Goal: Information Seeking & Learning: Learn about a topic

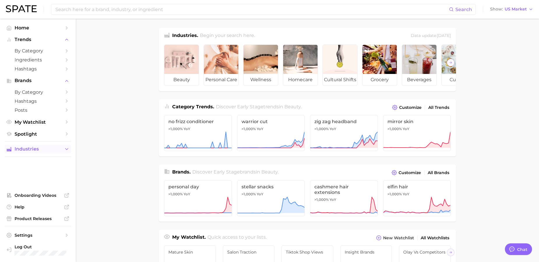
click at [24, 152] on button "Industries" at bounding box center [38, 149] width 66 height 9
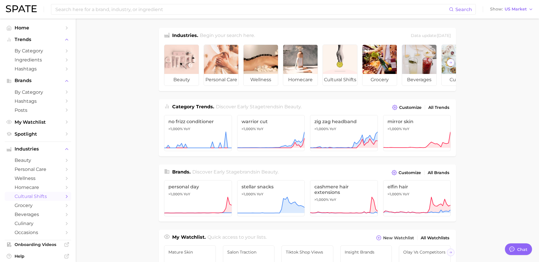
click at [42, 194] on span "cultural shifts" at bounding box center [38, 197] width 47 height 6
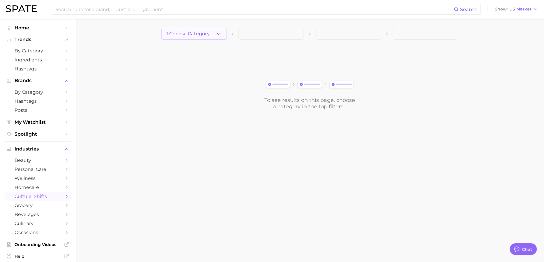
click at [182, 35] on span "1. Choose Category" at bounding box center [187, 33] width 43 height 5
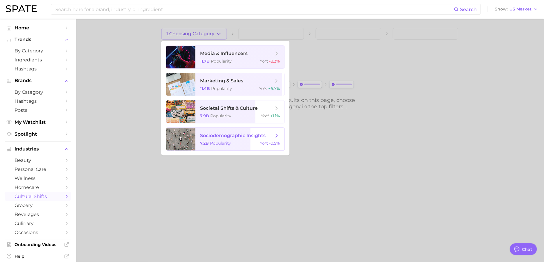
click at [217, 133] on span "sociodemographic insights" at bounding box center [236, 136] width 73 height 6
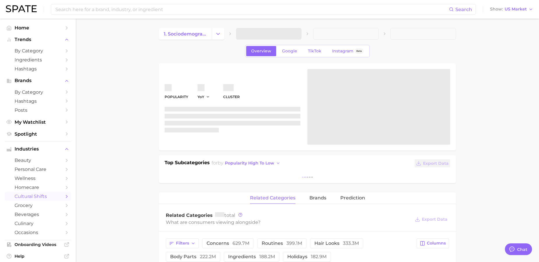
type textarea "x"
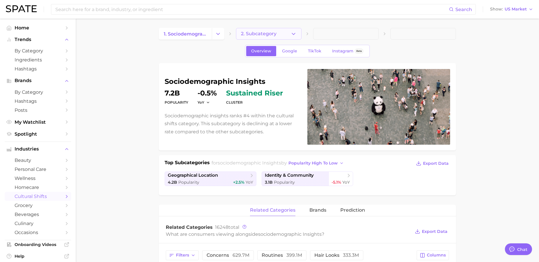
click at [268, 34] on span "2. Subcategory" at bounding box center [259, 33] width 36 height 5
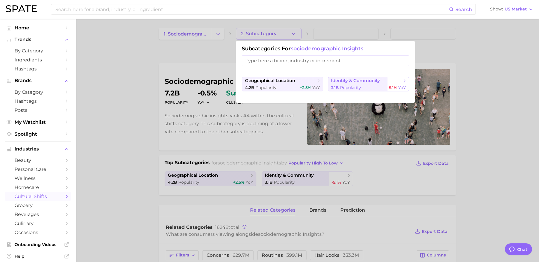
click at [377, 83] on span "identity & community" at bounding box center [355, 81] width 49 height 6
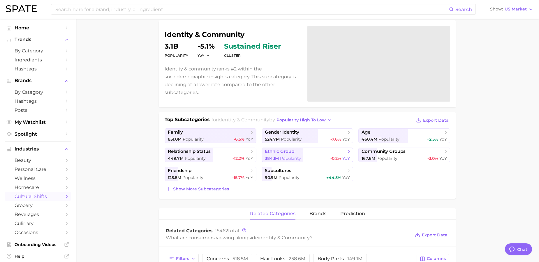
scroll to position [48, 0]
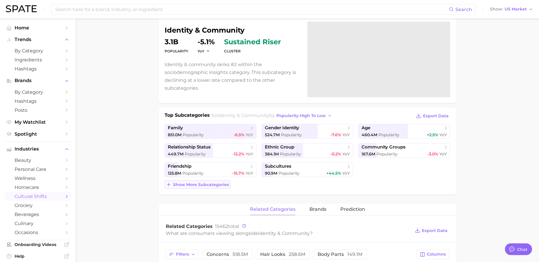
click at [212, 188] on button "Show more subcategories" at bounding box center [198, 185] width 66 height 8
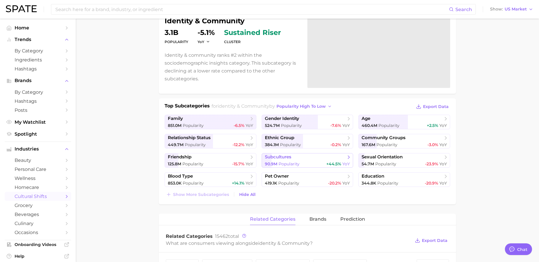
scroll to position [72, 0]
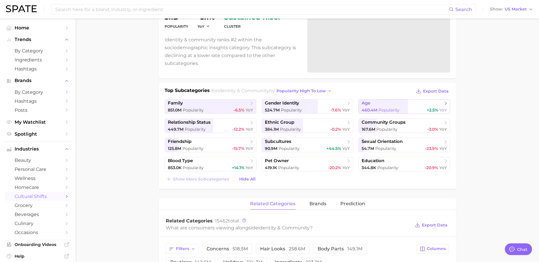
click at [384, 106] on span "age" at bounding box center [402, 104] width 81 height 6
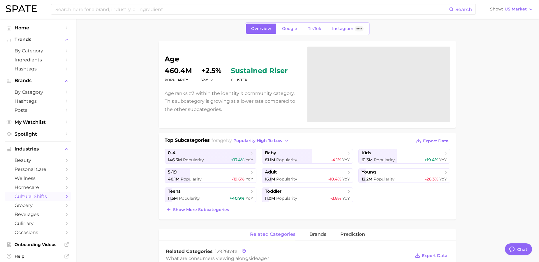
scroll to position [29, 0]
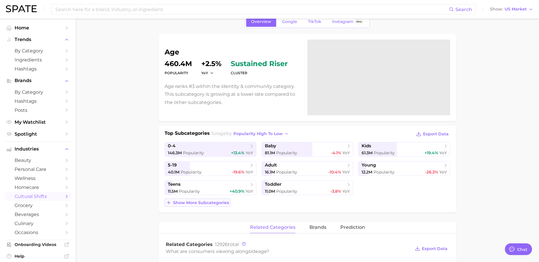
click at [223, 201] on span "Show more subcategories" at bounding box center [201, 203] width 56 height 5
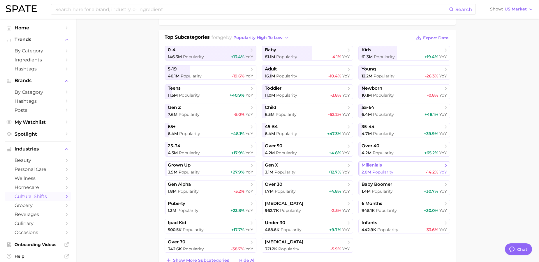
scroll to position [127, 0]
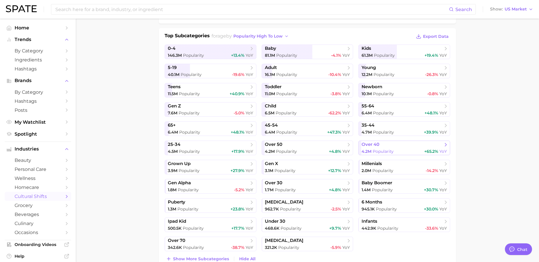
click at [389, 154] on span "Popularity" at bounding box center [383, 151] width 21 height 5
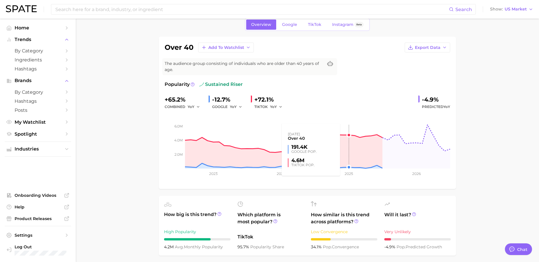
scroll to position [22, 0]
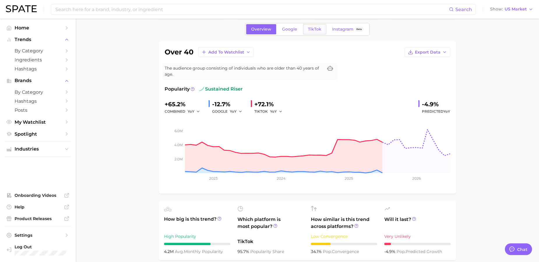
click at [316, 26] on link "TikTok" at bounding box center [314, 29] width 23 height 10
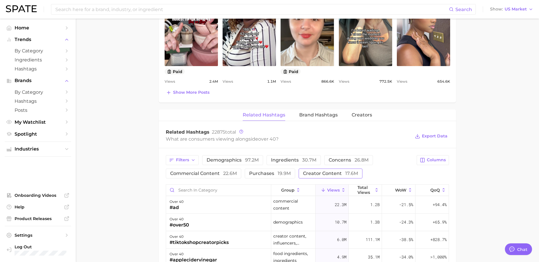
scroll to position [369, 0]
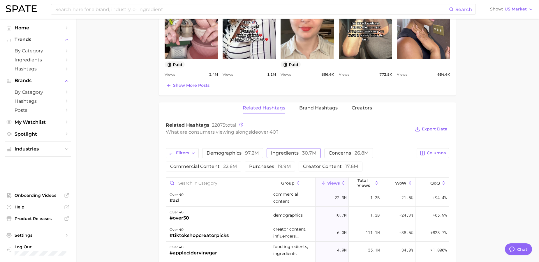
click at [295, 156] on span "ingredients 30.7m" at bounding box center [293, 153] width 45 height 5
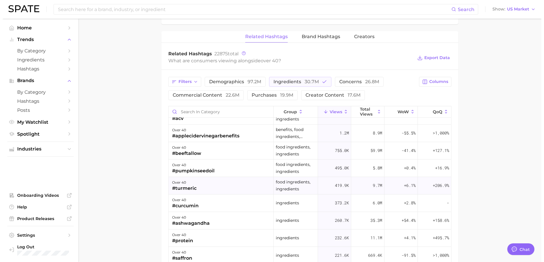
scroll to position [149, 0]
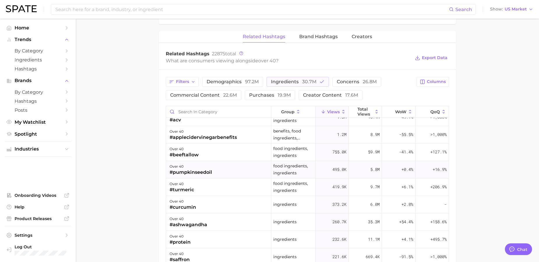
click at [213, 174] on div "over 40 #pumpkinseedoil" at bounding box center [218, 169] width 105 height 17
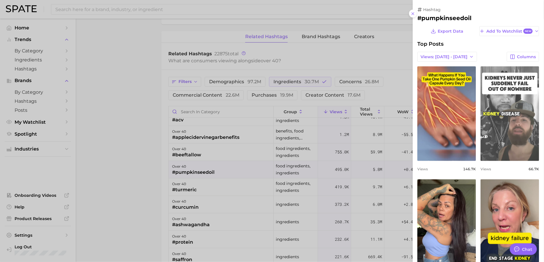
scroll to position [0, 0]
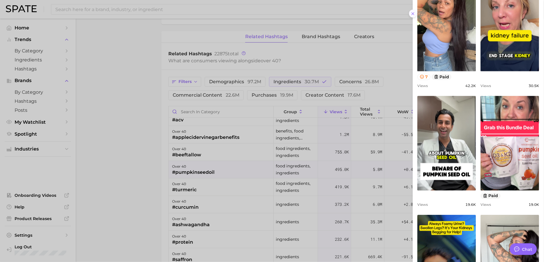
click at [414, 12] on icon at bounding box center [413, 13] width 5 height 5
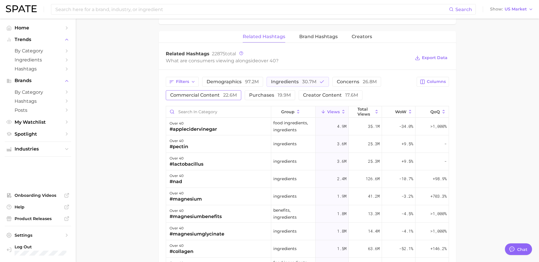
drag, startPoint x: 317, startPoint y: 82, endPoint x: 192, endPoint y: 94, distance: 125.6
click at [317, 82] on button "ingredients 30.7m" at bounding box center [298, 82] width 62 height 10
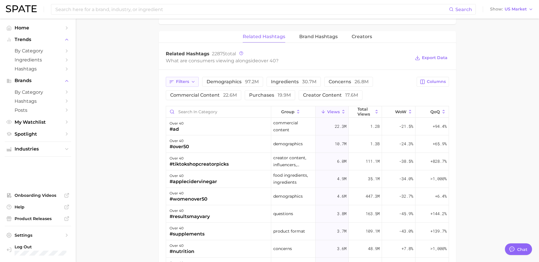
click at [187, 85] on button "Filters" at bounding box center [182, 82] width 33 height 10
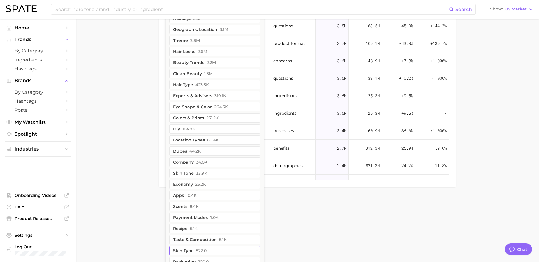
click at [205, 248] on button "skin type 522.0" at bounding box center [214, 250] width 91 height 9
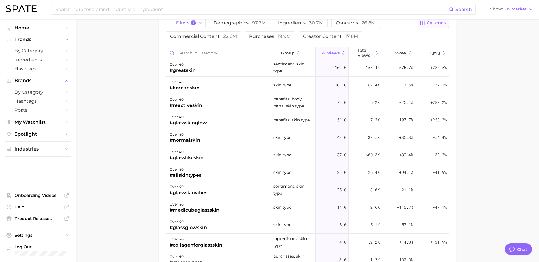
click at [439, 23] on span "Columns" at bounding box center [436, 22] width 19 height 5
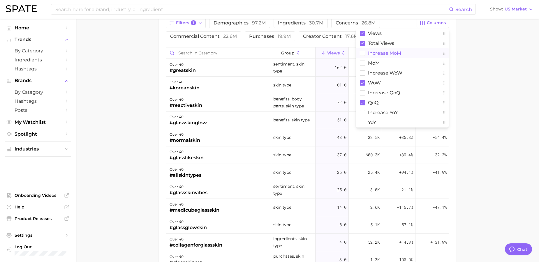
click at [394, 54] on span "increase MoM" at bounding box center [384, 53] width 33 height 5
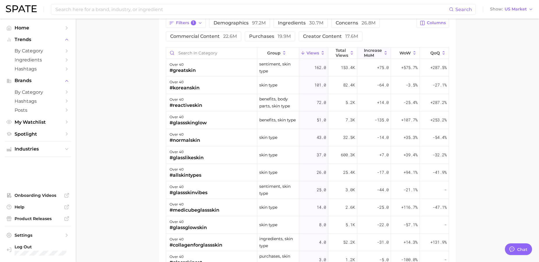
click at [369, 56] on span "increase MoM" at bounding box center [373, 52] width 18 height 9
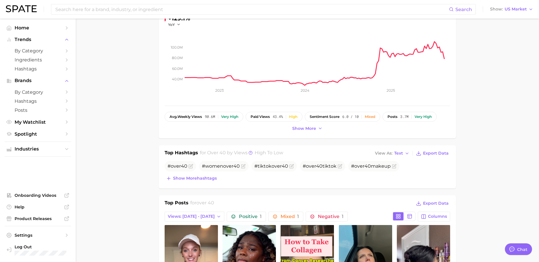
scroll to position [22, 0]
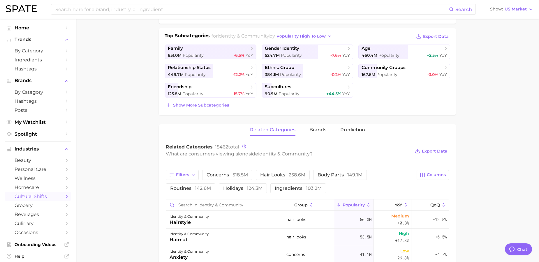
scroll to position [72, 0]
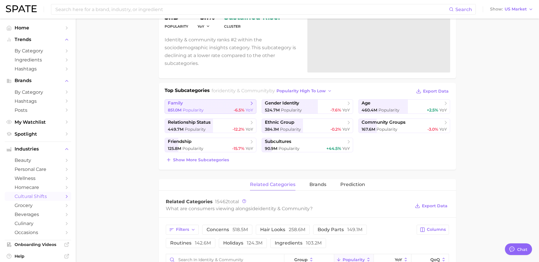
click at [213, 108] on div "851.0m Popularity -6.5% YoY" at bounding box center [210, 111] width 85 height 6
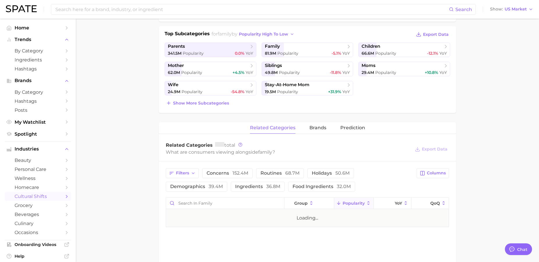
scroll to position [150, 0]
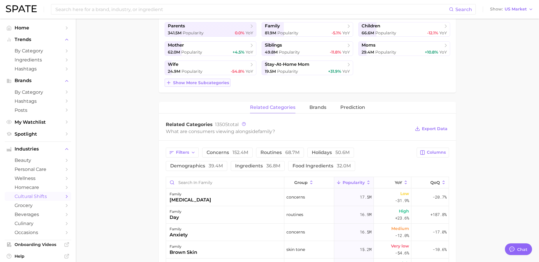
click at [214, 86] on button "Show more subcategories" at bounding box center [198, 83] width 66 height 8
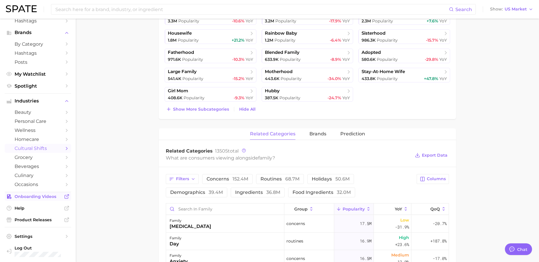
scroll to position [294, 0]
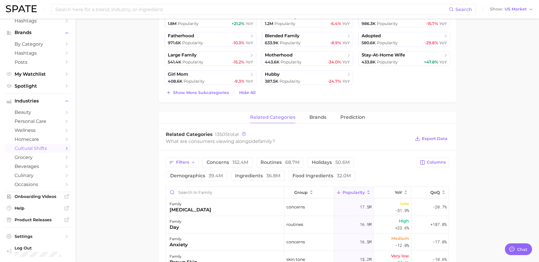
click at [34, 227] on li "Settings Log Out" at bounding box center [38, 243] width 66 height 32
click at [36, 220] on span "Product Releases" at bounding box center [38, 219] width 47 height 5
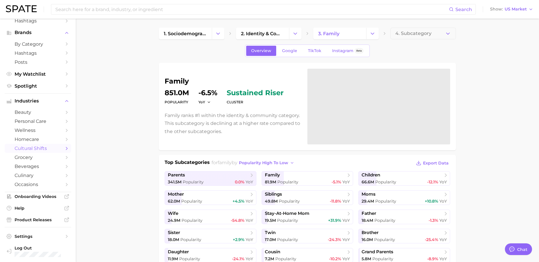
scroll to position [0, 0]
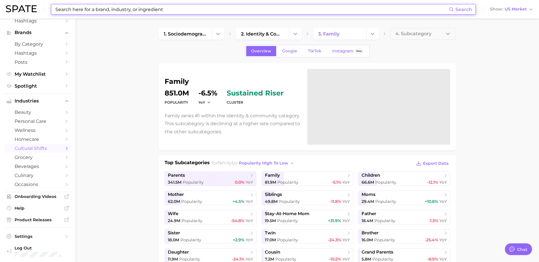
click at [129, 7] on input at bounding box center [252, 9] width 394 height 10
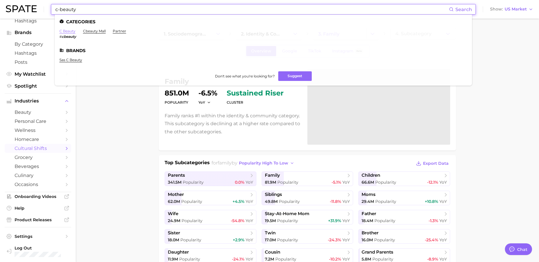
type input "c-beauty"
click at [66, 31] on link "c beauty" at bounding box center [67, 31] width 16 height 4
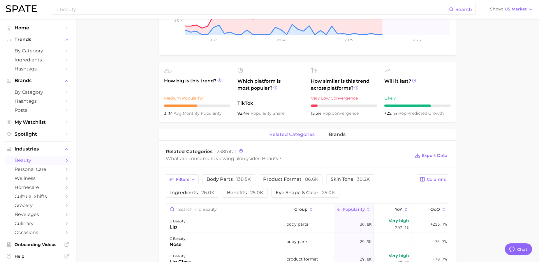
scroll to position [275, 0]
